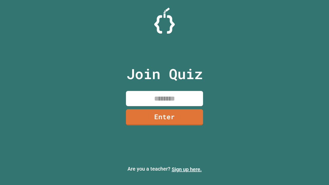
click at [186, 169] on link "Sign up here." at bounding box center [186, 169] width 30 height 6
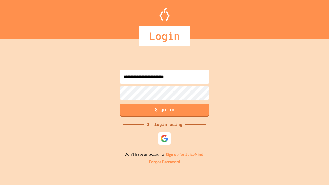
type input "**********"
